Goal: Communication & Community: Answer question/provide support

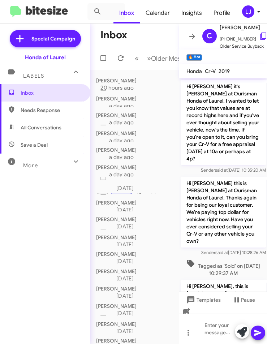
scroll to position [92, 0]
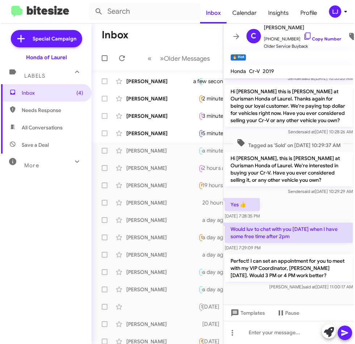
scroll to position [70, 0]
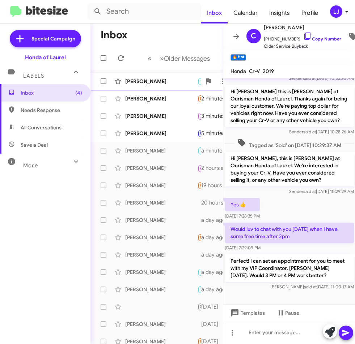
click at [153, 82] on div "Kisha Starnes" at bounding box center [161, 81] width 72 height 7
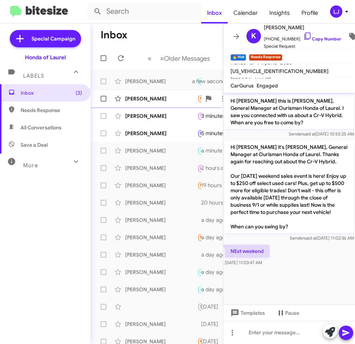
click at [148, 97] on div "Sean Oliver" at bounding box center [161, 98] width 72 height 7
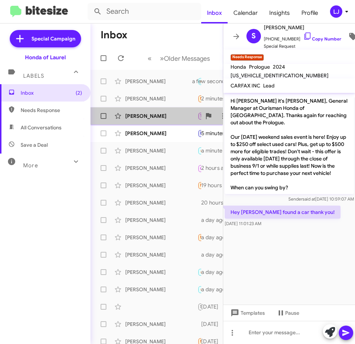
click at [171, 115] on div "Carlos Morillo Villalobos" at bounding box center [161, 115] width 72 height 7
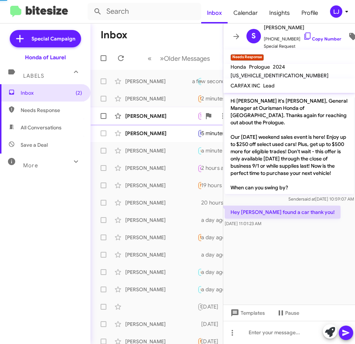
scroll to position [286, 0]
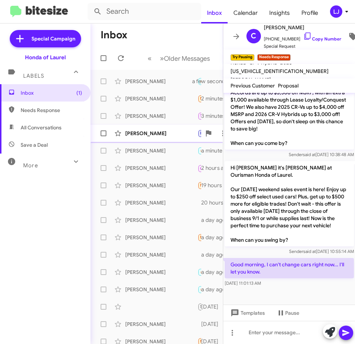
click at [148, 134] on div "Donika Williams" at bounding box center [161, 133] width 72 height 7
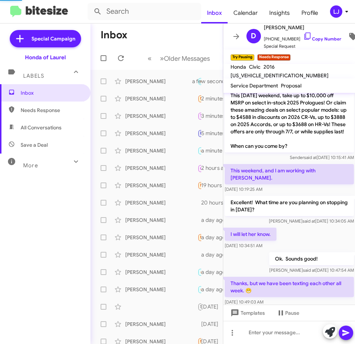
scroll to position [721, 0]
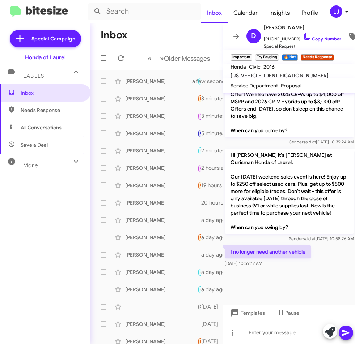
click at [42, 235] on div "Inbox Needs Response All Conversations Save a Deal More Important 🔥 Hot Appoint…" at bounding box center [45, 187] width 90 height 207
